Goal: Check status: Check status

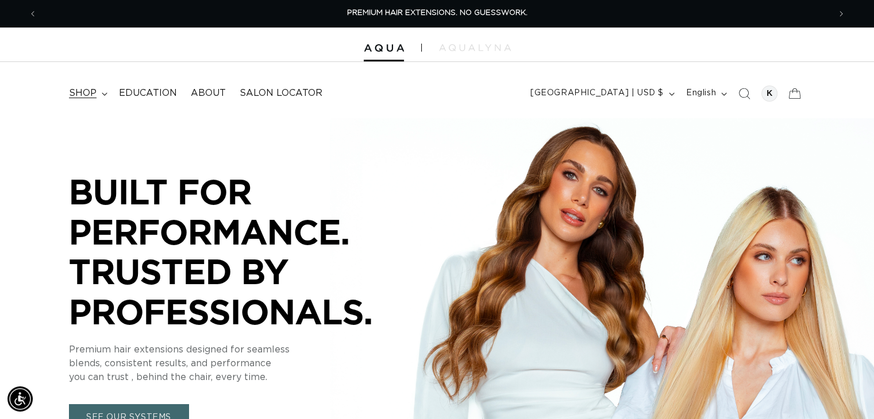
click at [103, 101] on summary "shop" at bounding box center [87, 93] width 50 height 26
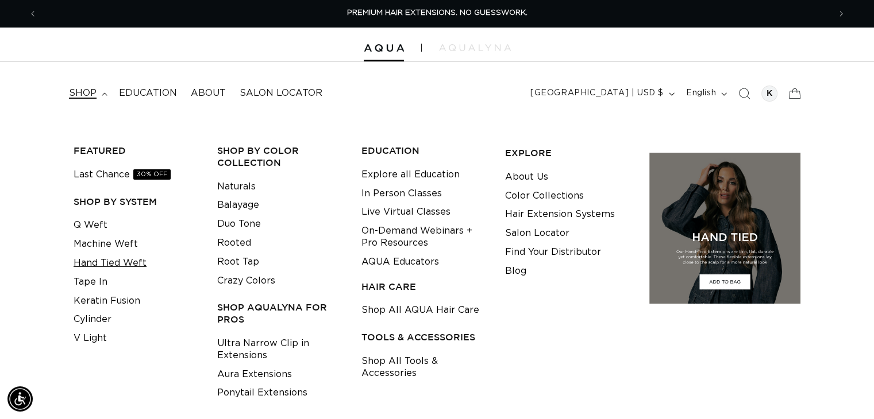
click at [113, 265] on link "Hand Tied Weft" at bounding box center [110, 263] width 73 height 19
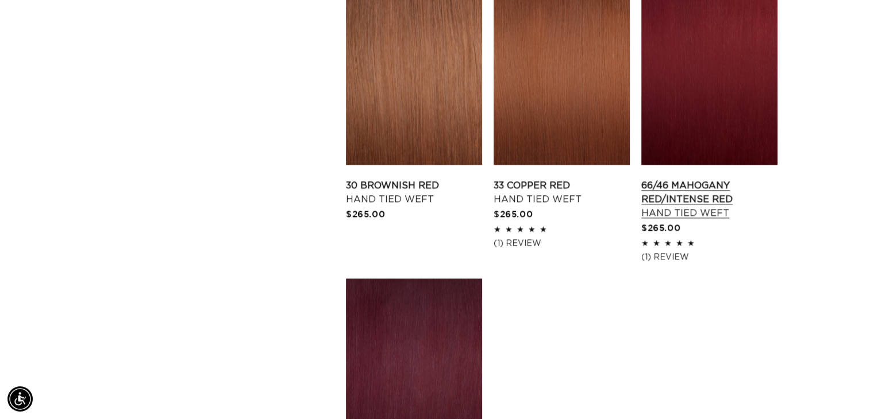
scroll to position [0, 1584]
click at [673, 196] on link "66/46 Mahogany Red/Intense Red Hand Tied Weft" at bounding box center [709, 199] width 136 height 41
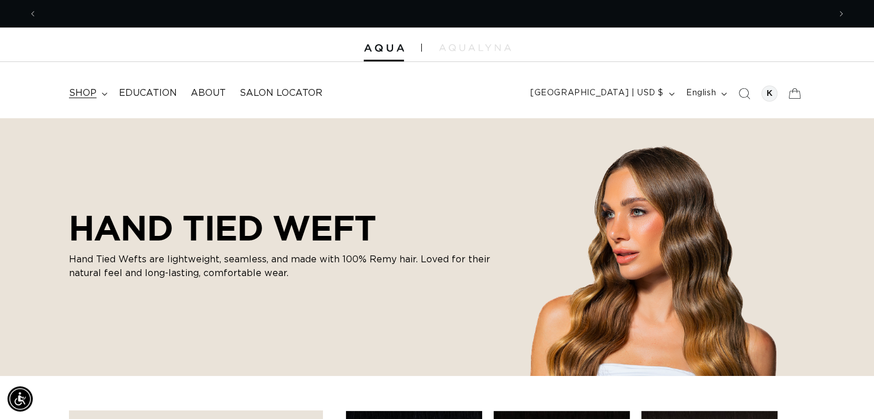
scroll to position [0, 792]
click at [100, 94] on summary "shop" at bounding box center [87, 93] width 50 height 26
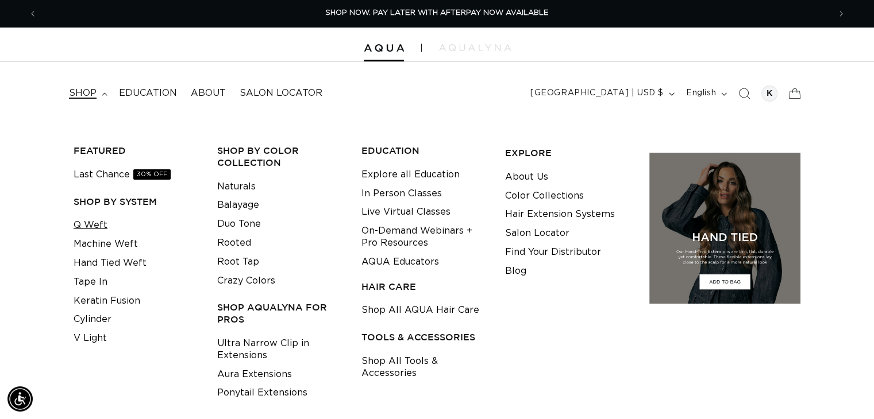
click at [96, 228] on link "Q Weft" at bounding box center [91, 225] width 34 height 19
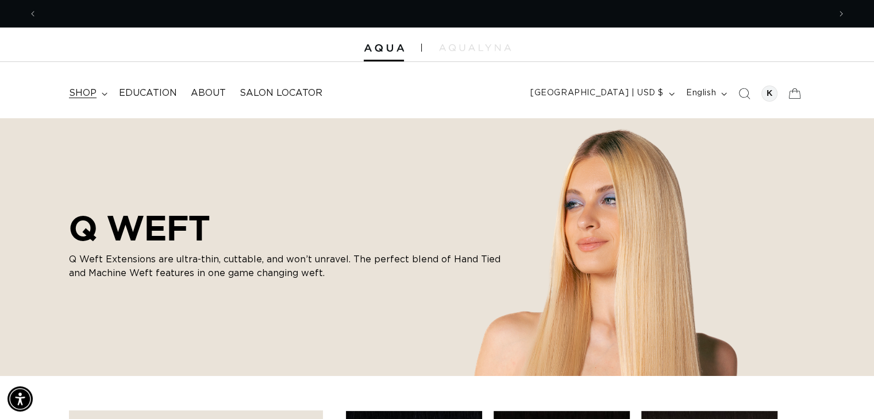
scroll to position [0, 792]
click at [92, 88] on span "shop" at bounding box center [83, 93] width 28 height 12
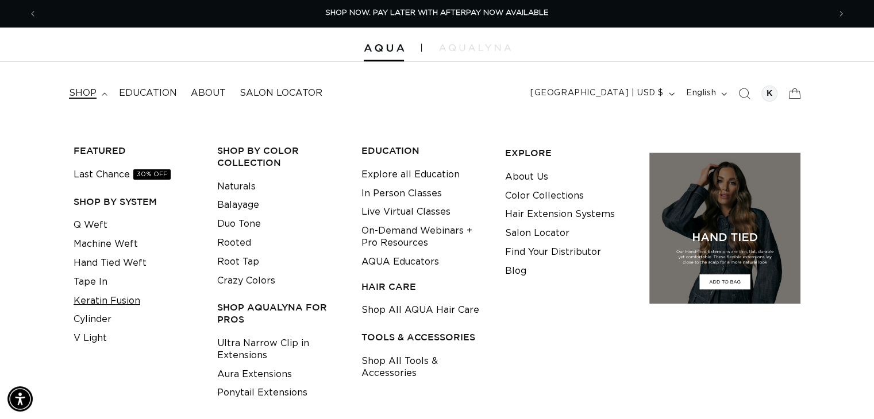
click at [106, 295] on link "Keratin Fusion" at bounding box center [107, 301] width 67 height 19
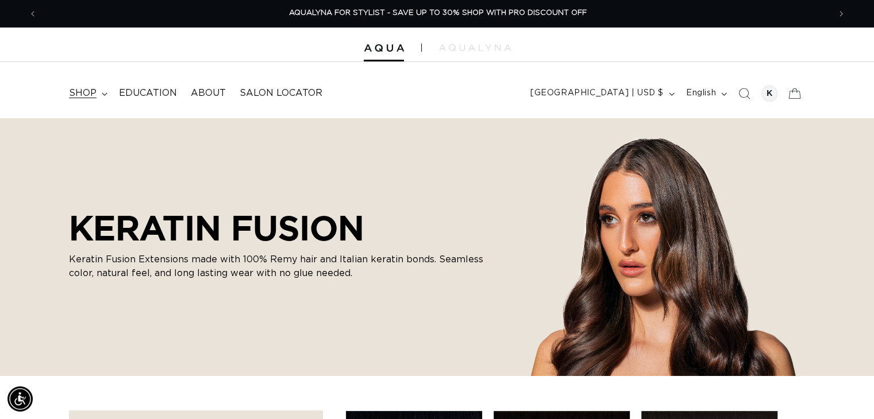
click at [72, 95] on span "shop" at bounding box center [83, 93] width 28 height 12
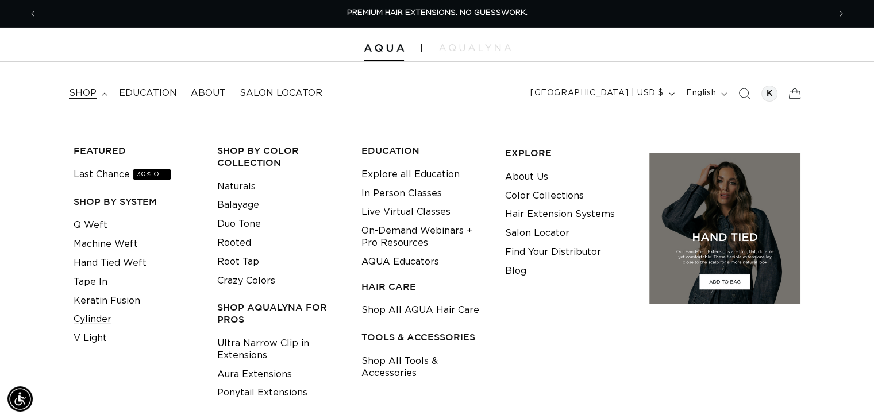
click at [99, 324] on link "Cylinder" at bounding box center [93, 319] width 38 height 19
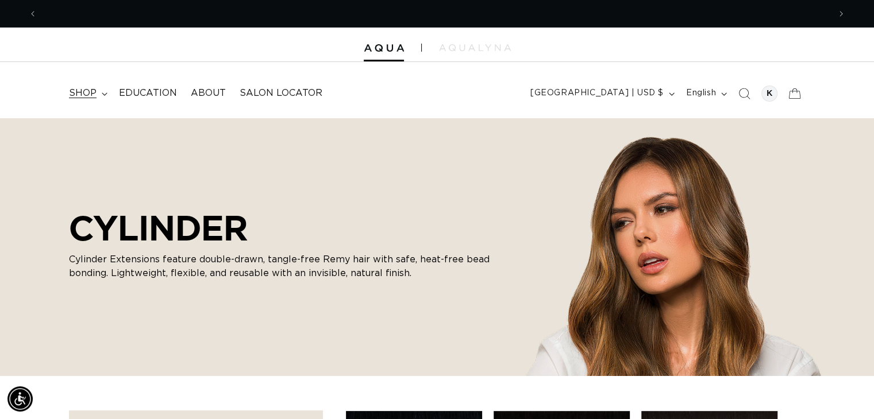
click at [92, 95] on span "shop" at bounding box center [83, 93] width 28 height 12
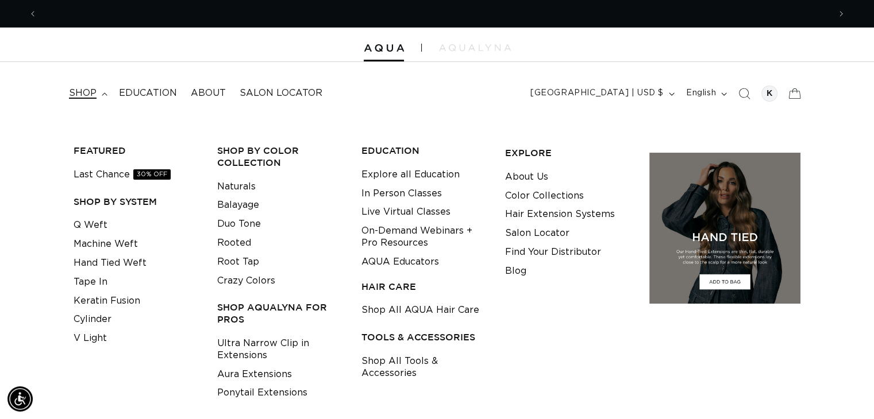
scroll to position [0, 792]
click at [100, 334] on link "V Light" at bounding box center [90, 338] width 33 height 19
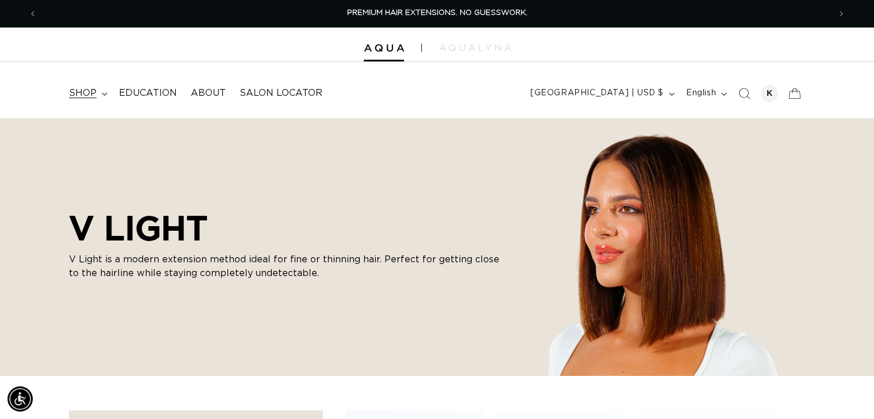
click at [85, 101] on summary "shop" at bounding box center [87, 93] width 50 height 26
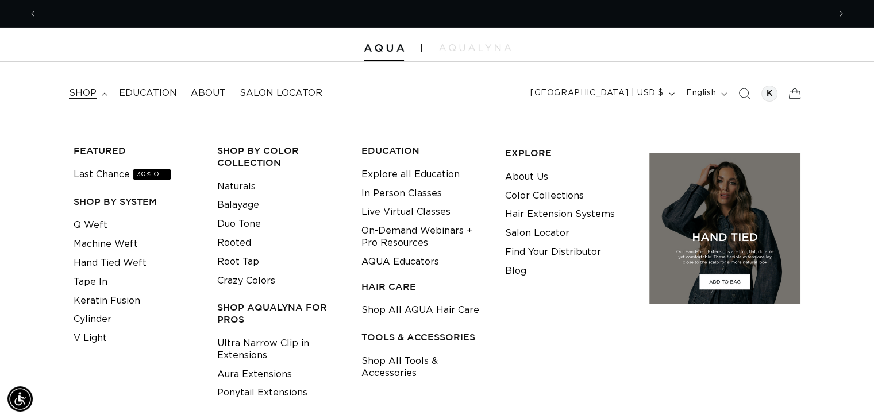
scroll to position [0, 1584]
click at [30, 13] on span "Previous announcement" at bounding box center [32, 13] width 11 height 11
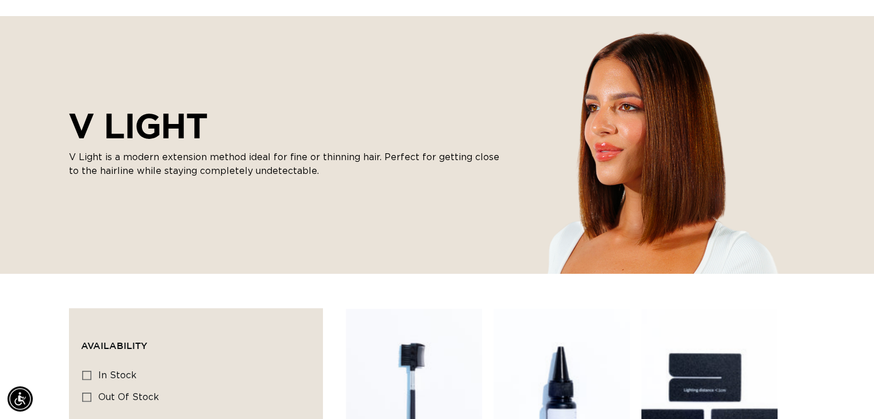
scroll to position [0, 0]
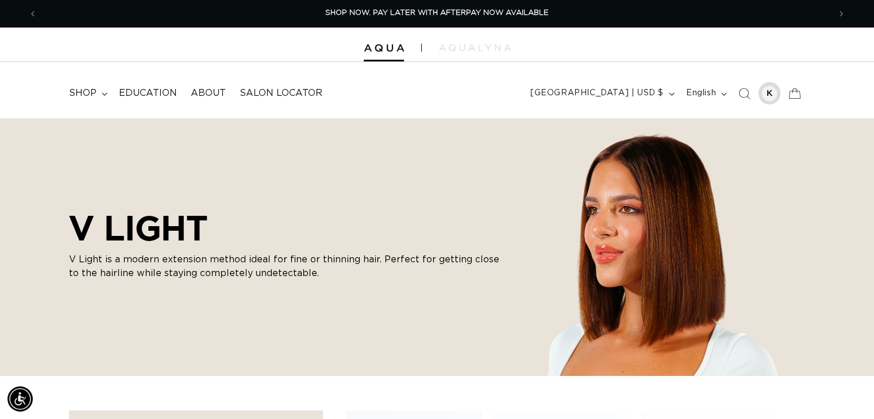
click at [770, 101] on div at bounding box center [769, 94] width 16 height 16
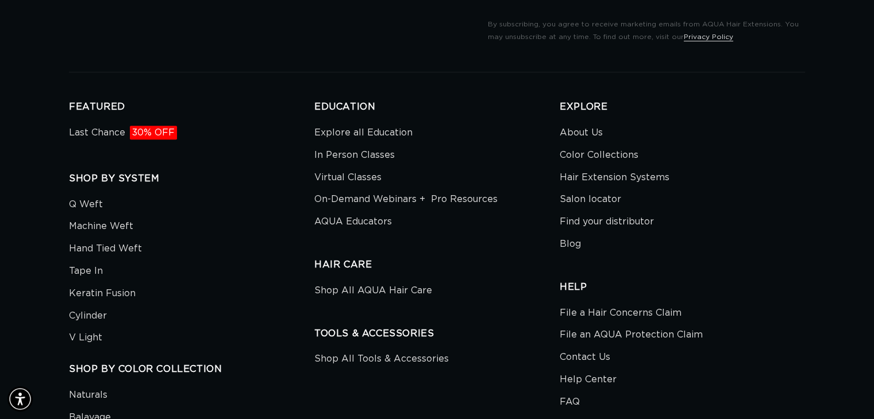
scroll to position [216, 0]
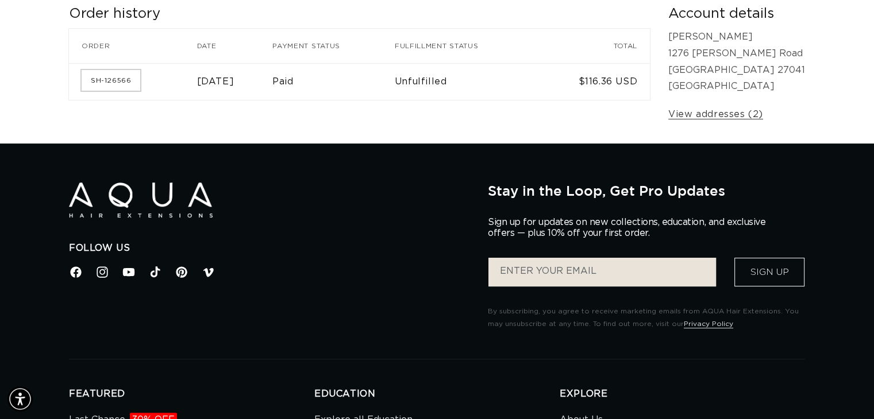
click at [103, 86] on link "SH-126566" at bounding box center [111, 80] width 59 height 21
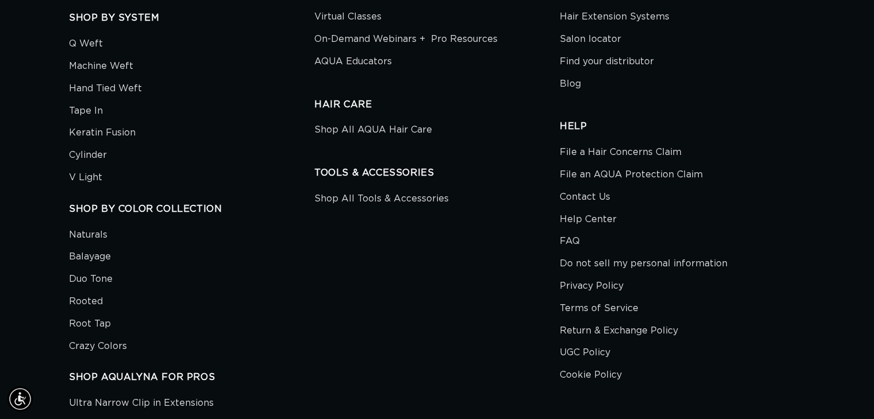
scroll to position [804, 0]
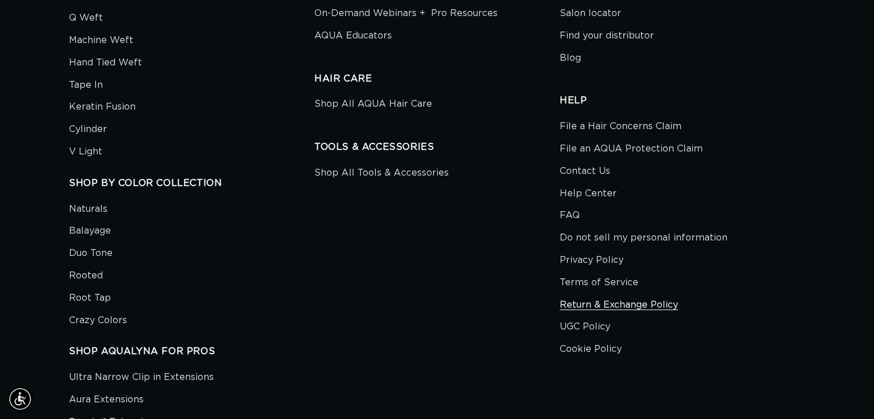
click at [636, 304] on link "Return & Exchange Policy" at bounding box center [618, 305] width 118 height 22
click at [626, 310] on link "Return & Exchange Policy" at bounding box center [618, 305] width 118 height 22
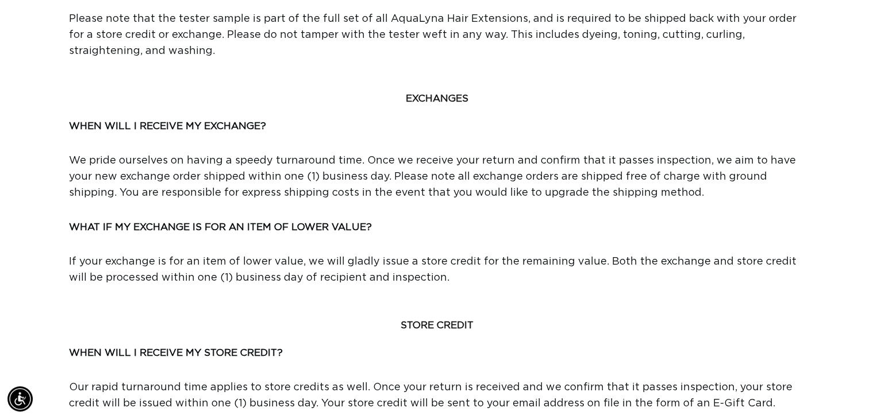
scroll to position [0, 792]
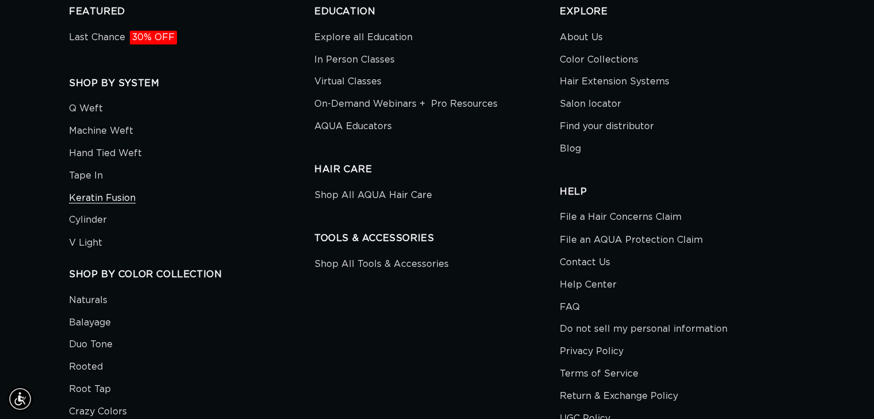
scroll to position [0, 792]
click at [82, 201] on link "Keratin Fusion" at bounding box center [102, 198] width 67 height 22
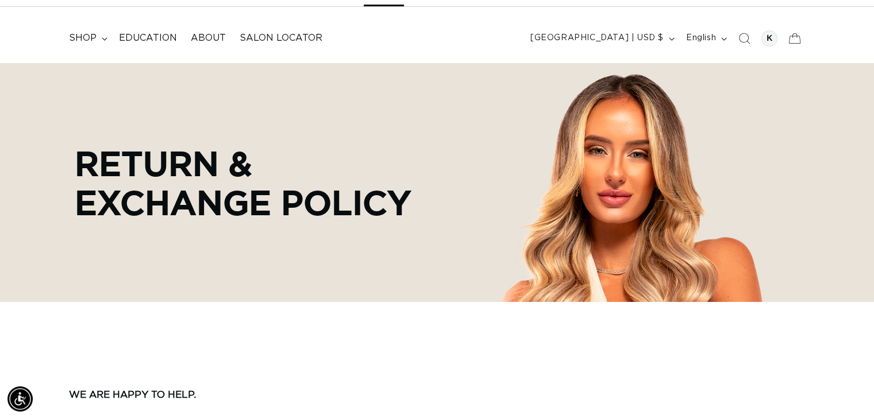
scroll to position [0, 1584]
click at [577, 382] on p "WE ARE HAPPY TO HELP." at bounding box center [437, 396] width 736 height 51
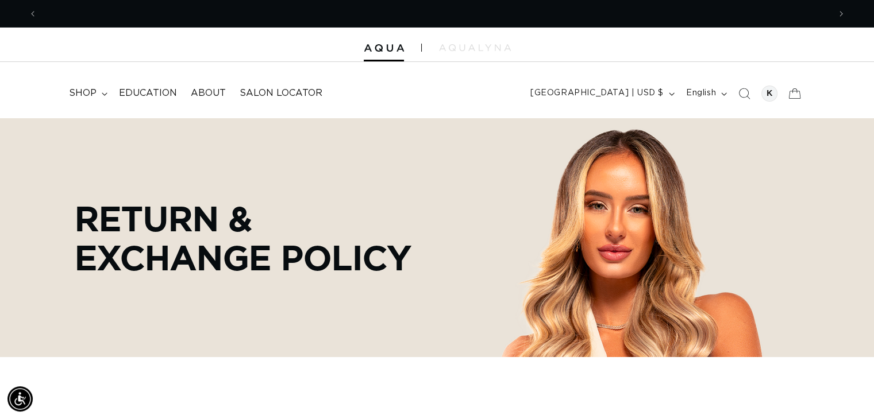
scroll to position [0, 792]
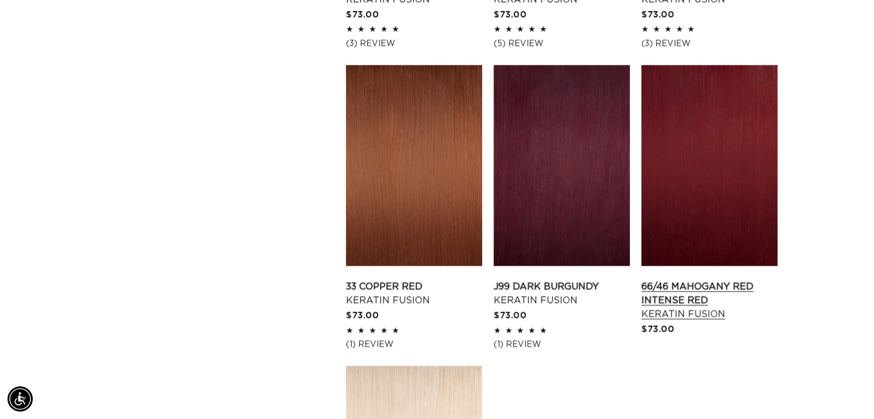
click at [669, 299] on link "66/46 Mahogany Red Intense Red Keratin Fusion" at bounding box center [709, 300] width 136 height 41
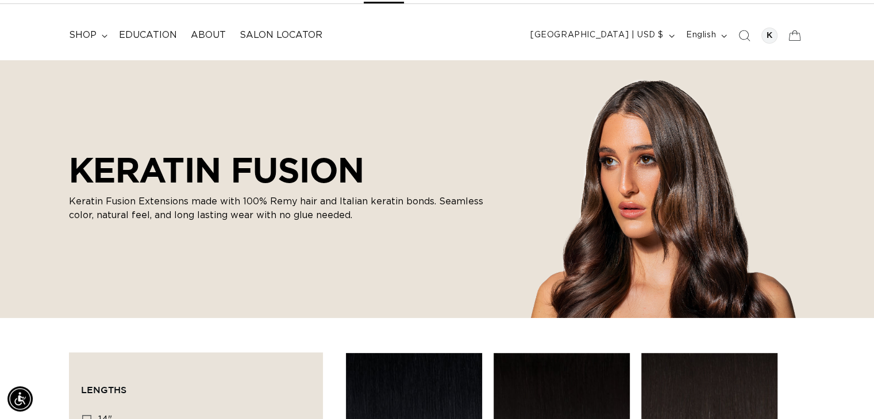
scroll to position [57, 0]
click at [99, 38] on summary "shop" at bounding box center [87, 36] width 50 height 26
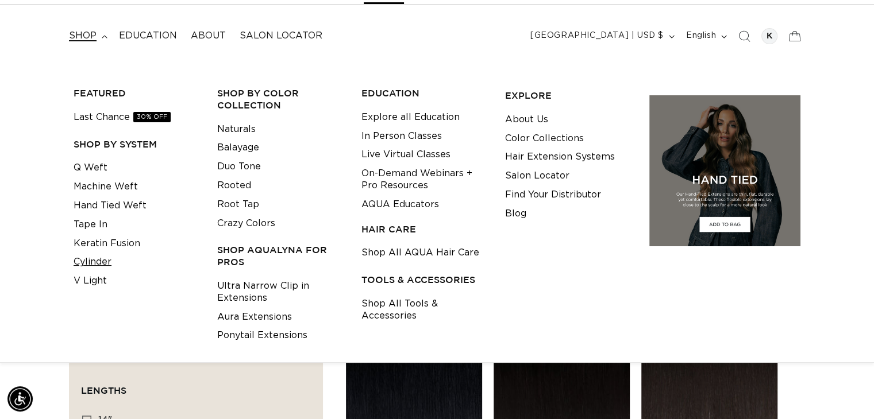
click at [106, 260] on link "Cylinder" at bounding box center [93, 262] width 38 height 19
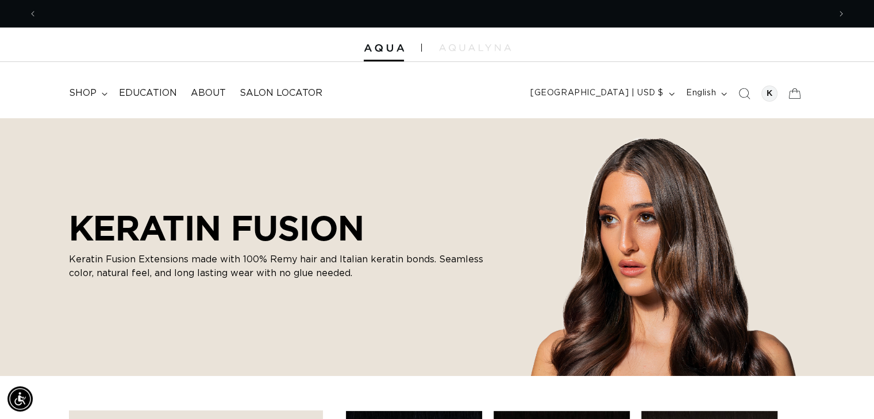
scroll to position [0, 792]
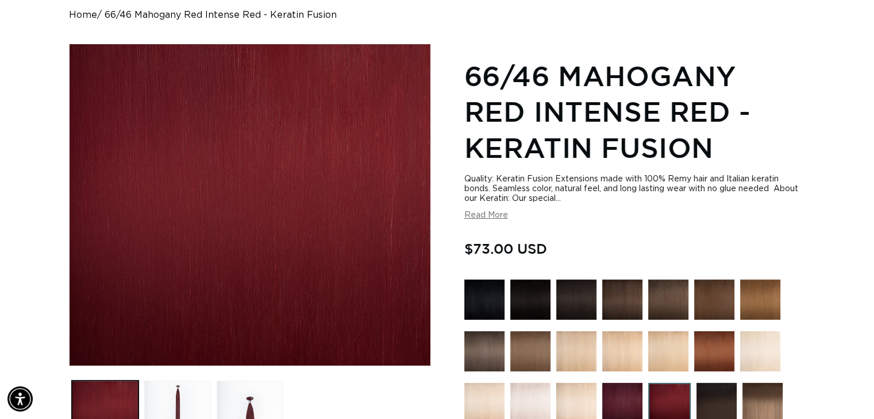
scroll to position [0, 792]
click at [493, 220] on button "Read More" at bounding box center [486, 216] width 44 height 10
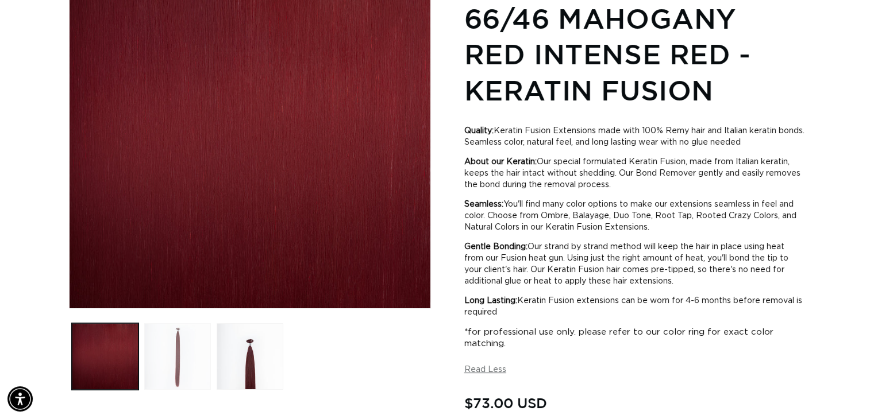
scroll to position [0, 0]
click at [195, 350] on button "Load image 2 in gallery view" at bounding box center [177, 356] width 67 height 67
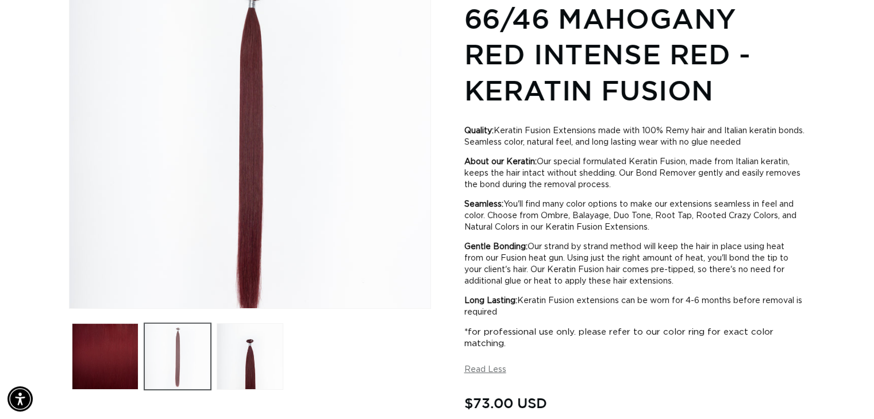
scroll to position [159, 0]
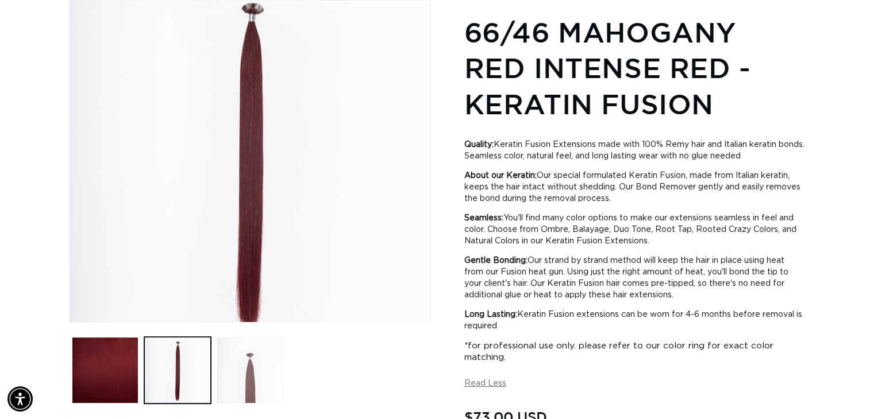
click at [227, 351] on button "Load image 3 in gallery view" at bounding box center [250, 370] width 67 height 67
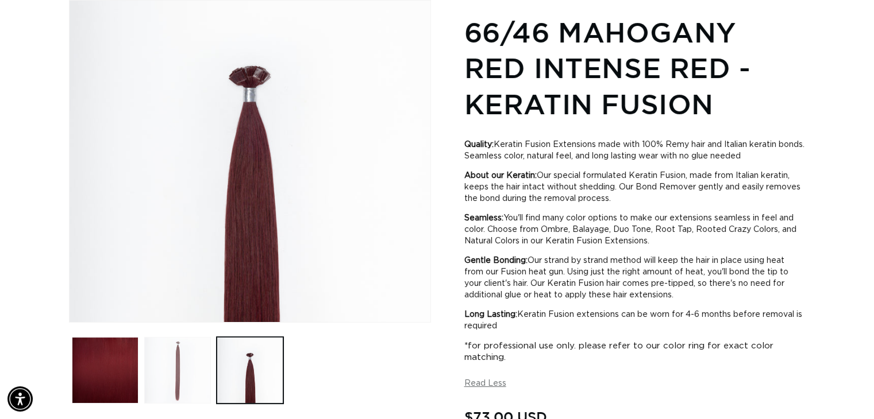
scroll to position [0, 0]
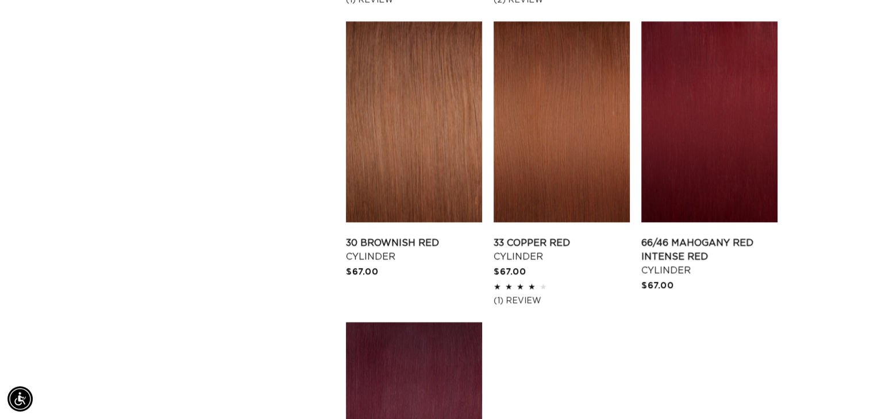
scroll to position [0, 1584]
click at [708, 236] on link "66/46 Mahogany Red Intense Red Cylinder" at bounding box center [709, 256] width 136 height 41
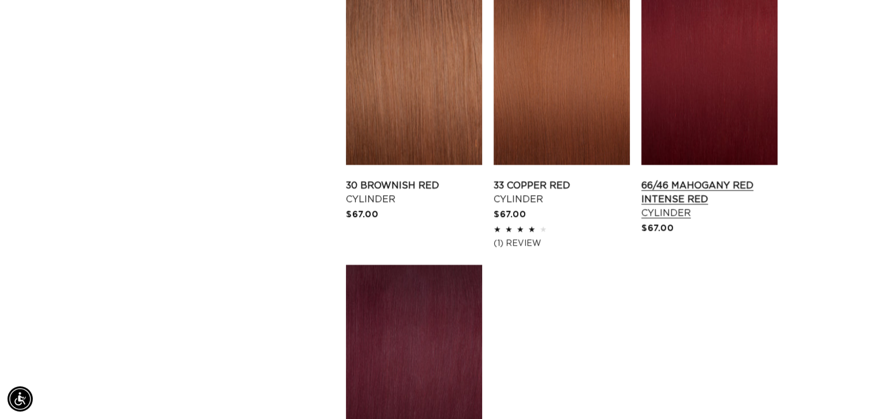
scroll to position [0, 0]
click at [652, 191] on link "66/46 Mahogany Red Intense Red Cylinder" at bounding box center [709, 199] width 136 height 41
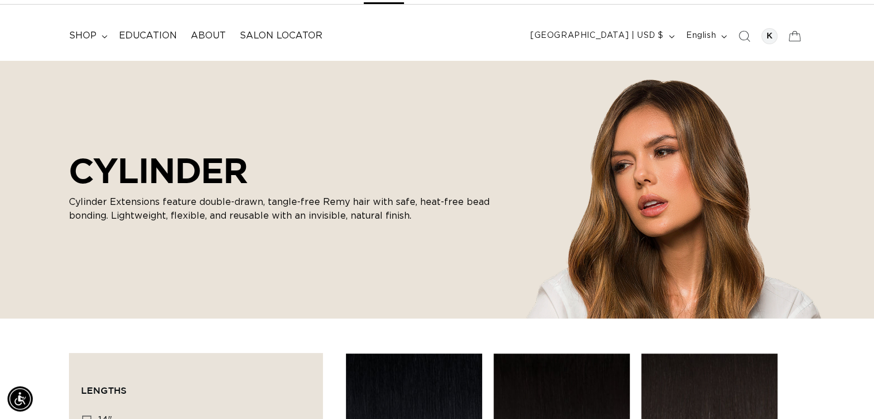
scroll to position [0, 1584]
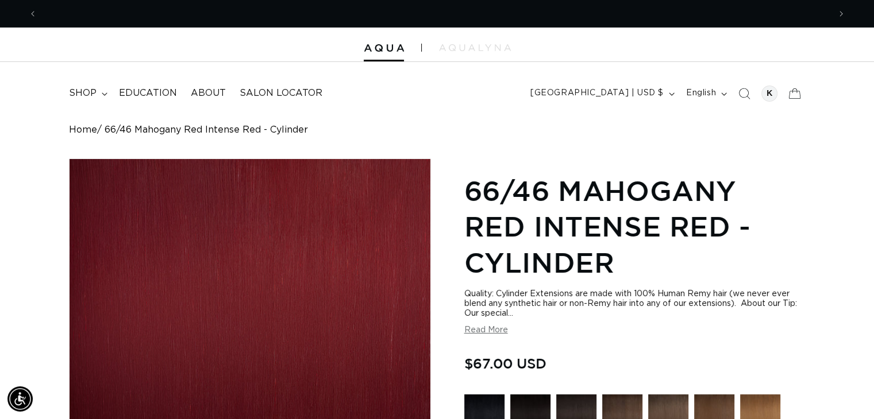
click at [498, 334] on button "Read More" at bounding box center [486, 331] width 44 height 10
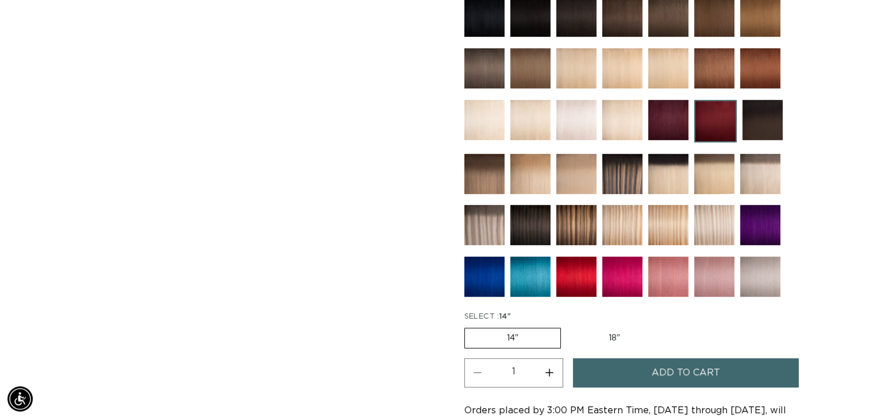
scroll to position [0, 1584]
click at [615, 329] on label "18" Variant sold out or unavailable" at bounding box center [613, 339] width 95 height 20
click at [567, 326] on input "18" Variant sold out or unavailable" at bounding box center [566, 326] width 1 height 1
radio input "true"
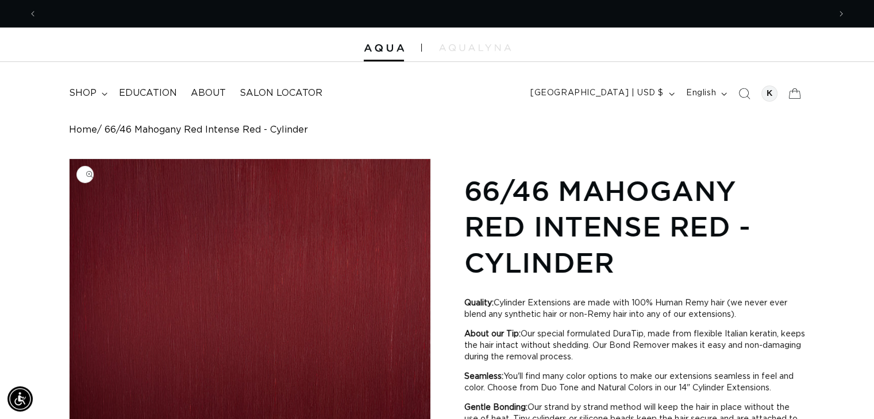
scroll to position [0, 1584]
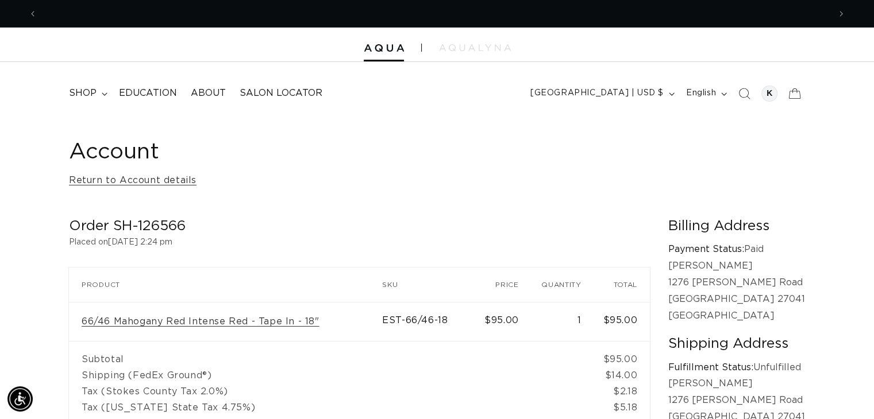
scroll to position [0, 1584]
